Goal: Task Accomplishment & Management: Use online tool/utility

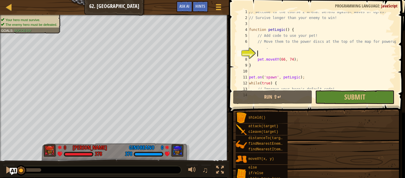
scroll to position [3, 0]
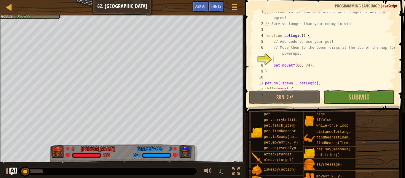
click at [11, 172] on img "Ask AI" at bounding box center [13, 171] width 8 height 8
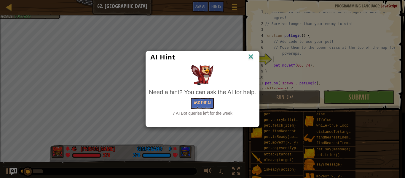
click at [252, 58] on img at bounding box center [251, 57] width 8 height 9
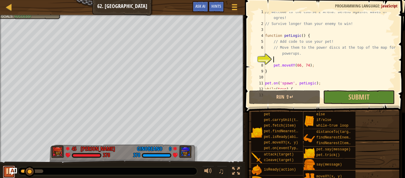
click at [7, 171] on div at bounding box center [9, 171] width 8 height 8
click at [8, 167] on div at bounding box center [9, 171] width 8 height 8
click at [7, 170] on div at bounding box center [9, 171] width 8 height 8
type textarea "}"
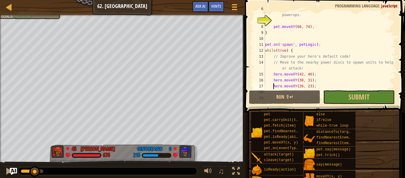
scroll to position [42, 0]
type textarea "pet.on('spawn', petLogic);"
type textarea "pet.moveXY(66, 74);"
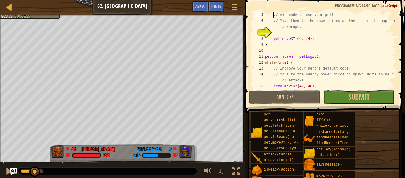
scroll to position [24, 0]
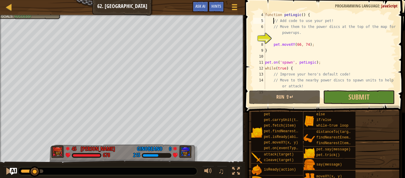
type textarea "// Move them to the power discs at the top of the map for powerups."
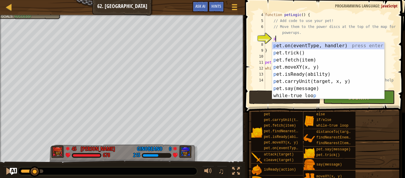
scroll to position [3, 1]
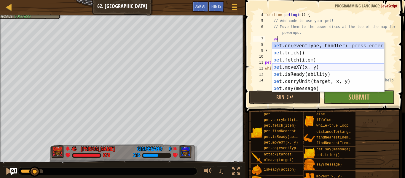
click at [301, 67] on div "pe t.on(eventType, handler) press enter pe t.trick() press enter pe t.fetch(ite…" at bounding box center [328, 74] width 112 height 64
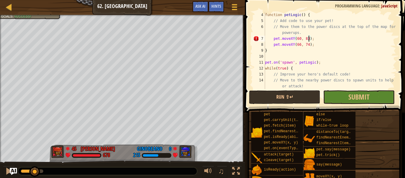
scroll to position [3, 6]
type textarea "pet.moveXY(66, 74);"
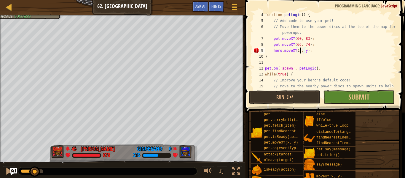
scroll to position [3, 5]
type textarea "hero.moveXY(54, 75);"
click at [306, 62] on div "function petLogic ( ) { // Add code to use your pet! // Move them to the power …" at bounding box center [330, 59] width 132 height 95
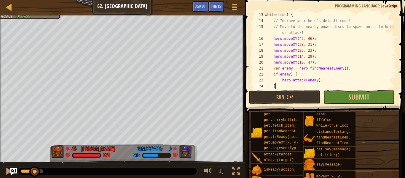
scroll to position [83, 0]
type textarea "hero.moveXY(10, 47);"
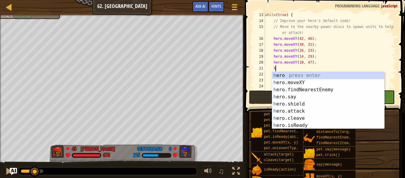
scroll to position [3, 1]
click at [312, 80] on div "h ero press enter h ero.moveXY press enter h ero.findNearestEnemy press enter h…" at bounding box center [328, 107] width 112 height 71
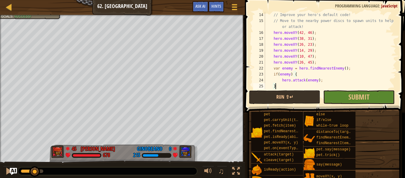
type textarea "hero.attack(enemy);"
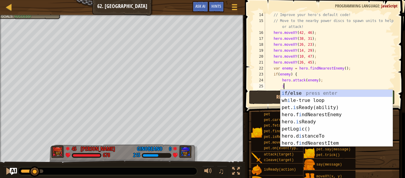
scroll to position [3, 2]
click at [307, 92] on div "i f/else press enter wh i le-true loop press enter pet. i sReady(ability) press…" at bounding box center [337, 125] width 112 height 71
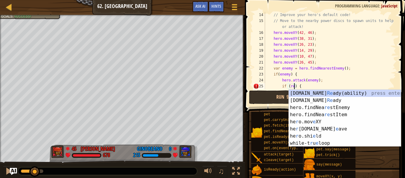
scroll to position [3, 4]
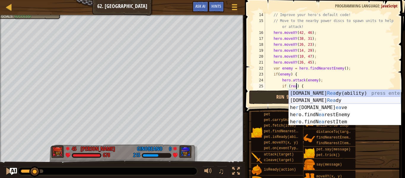
click at [327, 101] on div "pet.is Rea dy(ability) press enter hero.is Rea dy press enter he r o.cl ea ve p…" at bounding box center [345, 115] width 112 height 50
type textarea "if (hero.isReady("cleave")) {"
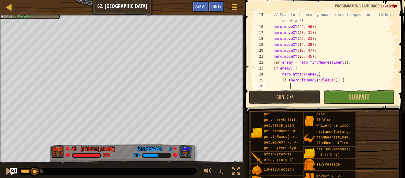
scroll to position [3, 3]
type textarea "}"
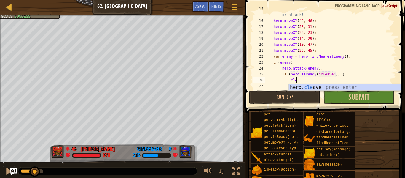
scroll to position [3, 4]
click at [317, 86] on div "hero. cle ave press enter" at bounding box center [345, 94] width 112 height 21
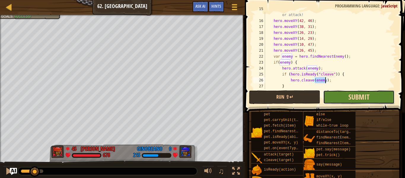
click at [358, 94] on span "Submit" at bounding box center [359, 96] width 21 height 9
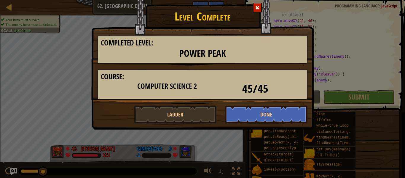
click at [257, 7] on span at bounding box center [258, 8] width 4 height 4
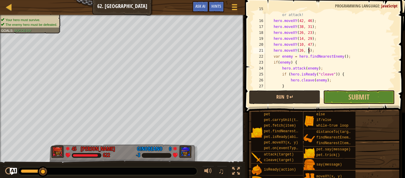
scroll to position [3, 7]
click at [334, 91] on button "Submit" at bounding box center [358, 97] width 71 height 14
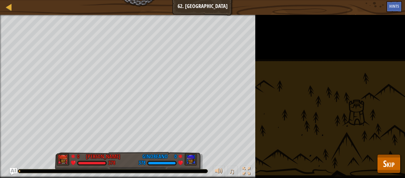
click at [30, 171] on div at bounding box center [113, 171] width 190 height 4
click at [293, 60] on div "Your hero must survive. The enemy hero must be defeated. Goals : Running... 45 …" at bounding box center [202, 96] width 405 height 163
click at [387, 166] on span "Skip" at bounding box center [389, 163] width 12 height 12
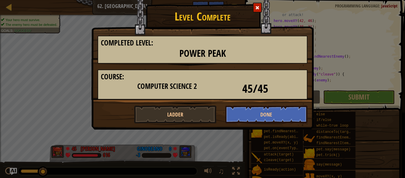
click at [257, 6] on span at bounding box center [258, 8] width 4 height 4
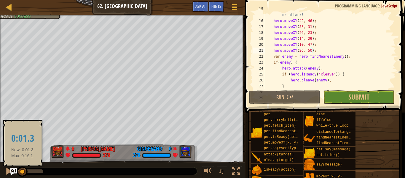
drag, startPoint x: 43, startPoint y: 174, endPoint x: 18, endPoint y: 169, distance: 26.2
click at [18, 169] on div at bounding box center [22, 171] width 11 height 11
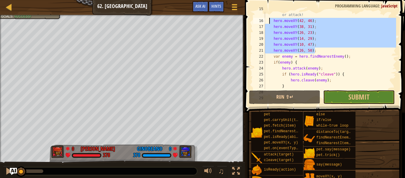
drag, startPoint x: 317, startPoint y: 49, endPoint x: 270, endPoint y: 23, distance: 53.5
click at [270, 23] on div "// Move to the nearby power discs to spawn units to help or attack! hero . move…" at bounding box center [330, 53] width 132 height 95
type textarea "hero.moveXY(42, 46); hero.moveXY(38, 31);"
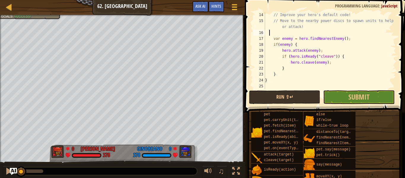
scroll to position [3, 1]
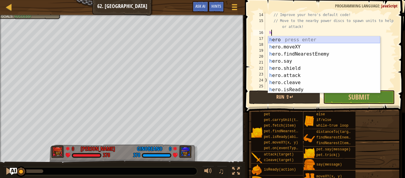
click at [302, 42] on div "h ero press enter h ero.moveXY press enter h ero.findNearestEnemy press enter h…" at bounding box center [324, 71] width 112 height 71
type textarea "h"
click at [296, 45] on div "h ero press enter h ero.moveXY press enter h ero.findNearestEnemy press enter h…" at bounding box center [324, 71] width 112 height 71
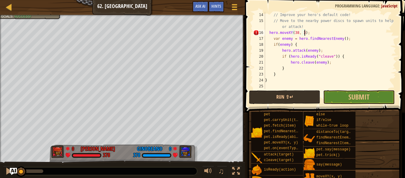
scroll to position [3, 6]
type textarea "hero.moveXY(38, 31);"
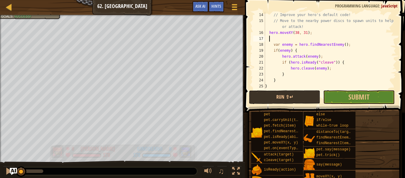
scroll to position [3, 1]
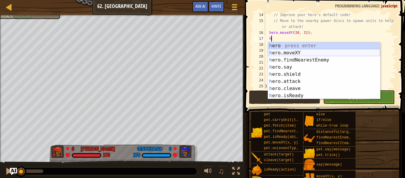
click at [283, 52] on div "h ero press enter h ero.moveXY press enter h ero.findNearestEnemy press enter h…" at bounding box center [324, 77] width 112 height 71
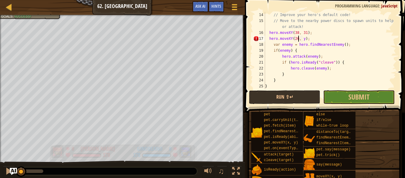
scroll to position [3, 5]
type textarea "hero.moveXY(26, 24);"
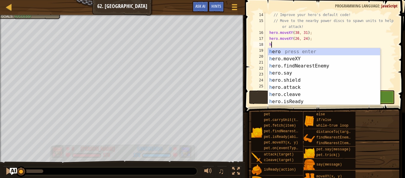
scroll to position [3, 1]
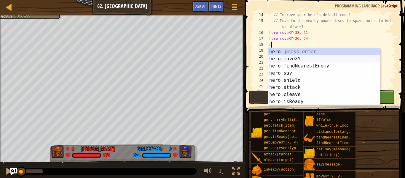
click at [286, 58] on div "h ero press enter h ero.moveXY press enter h ero.findNearestEnemy press enter h…" at bounding box center [324, 83] width 112 height 71
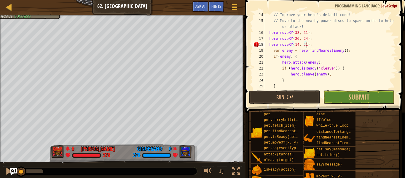
scroll to position [3, 6]
click at [356, 98] on span "Submit" at bounding box center [359, 96] width 21 height 9
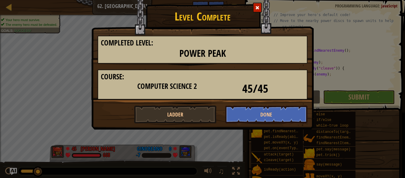
click at [258, 7] on span at bounding box center [258, 8] width 4 height 4
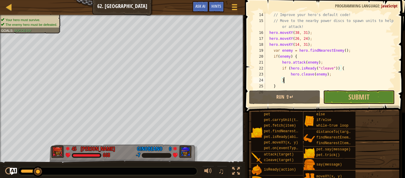
scroll to position [3, 2]
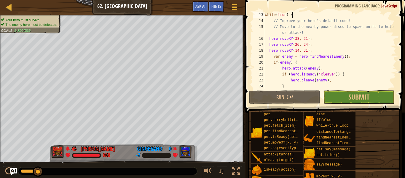
type textarea "pet.on('spawn', petLogic);"
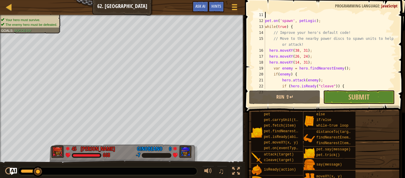
scroll to position [3, 0]
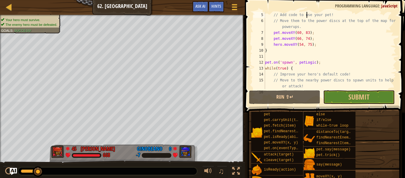
type textarea "function petLogic() {"
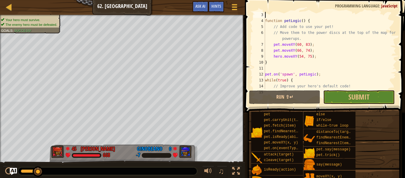
type textarea "// Survive longer than your enemy to win!"
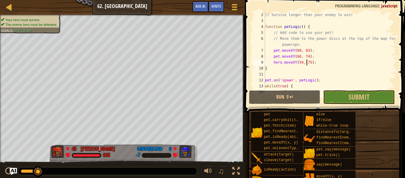
type textarea "}"
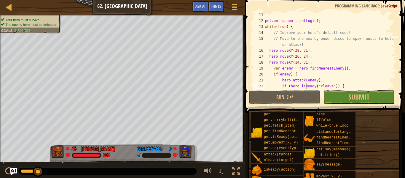
scroll to position [101, 0]
type textarea "}"
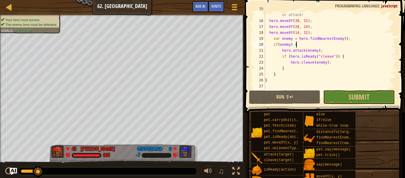
click at [313, 34] on div "// Move to the nearby power discs to spawn units to help or attack! hero . move…" at bounding box center [330, 53] width 132 height 95
type textarea "hero.moveXY(14, 31);"
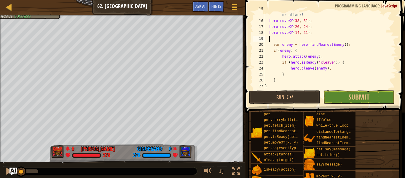
drag, startPoint x: 38, startPoint y: 172, endPoint x: 17, endPoint y: 169, distance: 21.3
click at [17, 169] on div "Ladder Computer Science 2 62. Power Peak Game Menu Done Hints Ask AI 1 הההההההה…" at bounding box center [202, 89] width 405 height 178
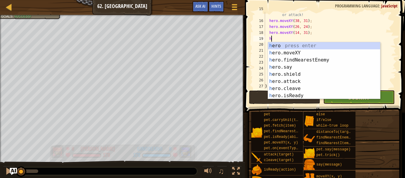
scroll to position [3, 1]
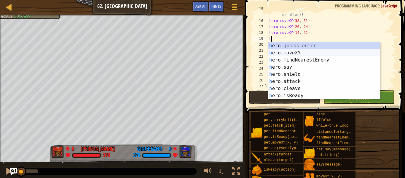
click at [275, 55] on div "h ero press enter h ero.moveXY press enter h ero.findNearestEnemy press enter h…" at bounding box center [324, 77] width 112 height 71
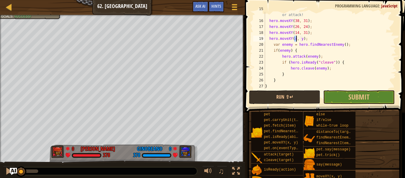
type textarea "h"
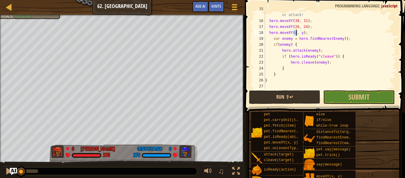
type textarea "h"
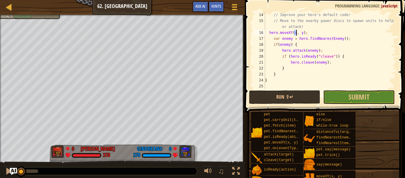
type textarea "h"
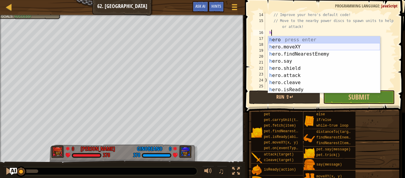
click at [323, 47] on div "h ero press enter h ero.moveXY press enter h ero.findNearestEnemy press enter h…" at bounding box center [324, 71] width 112 height 71
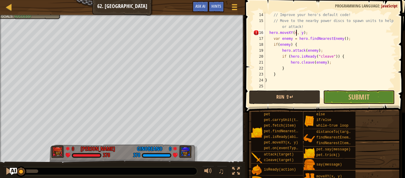
scroll to position [3, 5]
type textarea "hero.moveXY(42, 47);"
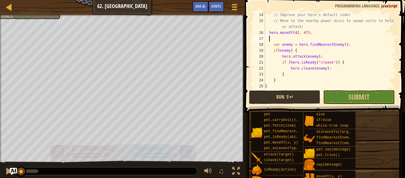
scroll to position [3, 1]
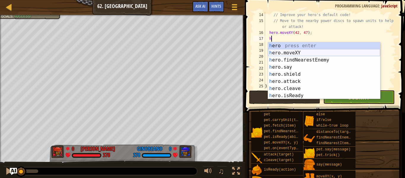
click at [281, 52] on div "h ero press enter h ero.moveXY press enter h ero.findNearestEnemy press enter h…" at bounding box center [324, 77] width 112 height 71
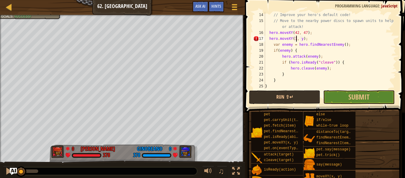
scroll to position [3, 5]
type textarea "hero.moveXY(14, 32);"
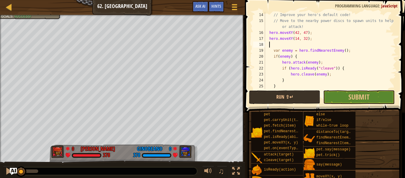
type textarea "g"
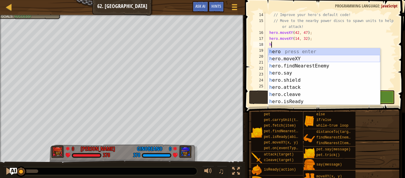
click at [279, 59] on div "h ero press enter h ero.moveXY press enter h ero.findNearestEnemy press enter h…" at bounding box center [324, 83] width 112 height 71
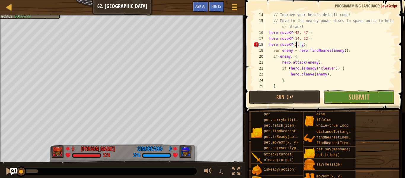
scroll to position [3, 5]
type textarea "hero.moveXY(26, 22);"
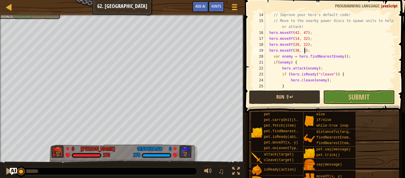
scroll to position [3, 6]
type textarea "hero.moveXY(38, 31);"
click at [342, 94] on button "Submit" at bounding box center [358, 97] width 71 height 14
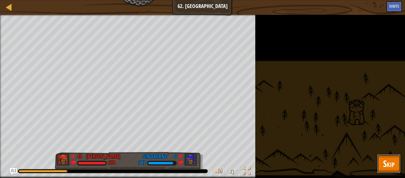
click at [391, 157] on span "Skip" at bounding box center [389, 163] width 12 height 12
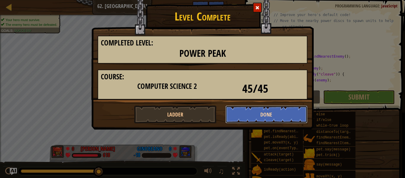
click at [256, 113] on button "Done" at bounding box center [267, 114] width 83 height 18
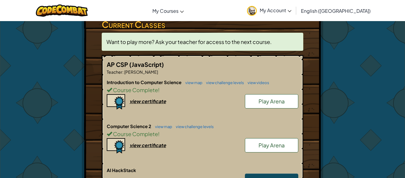
scroll to position [107, 0]
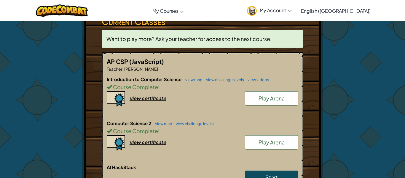
click at [280, 138] on link "Play Arena" at bounding box center [271, 142] width 53 height 14
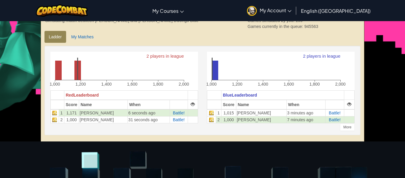
scroll to position [131, 0]
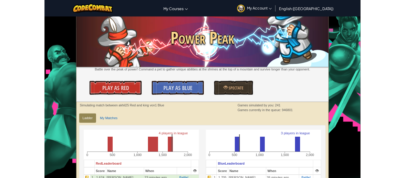
scroll to position [47, 0]
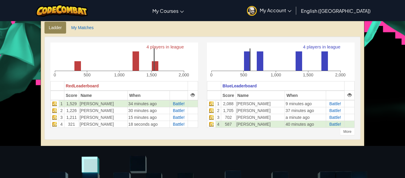
scroll to position [142, 0]
